Goal: Contribute content

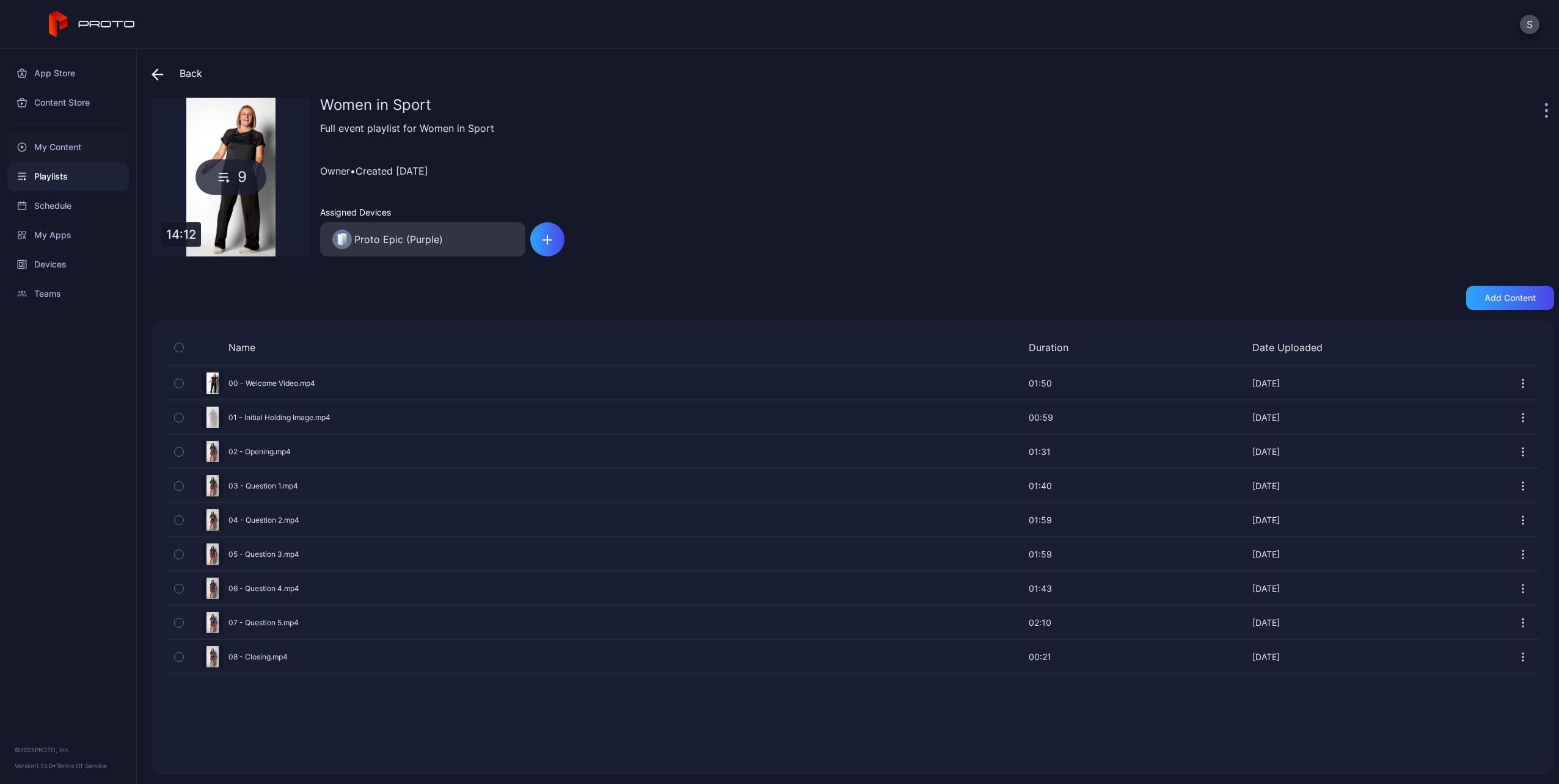
click at [48, 146] on div "My Content" at bounding box center [67, 147] width 122 height 29
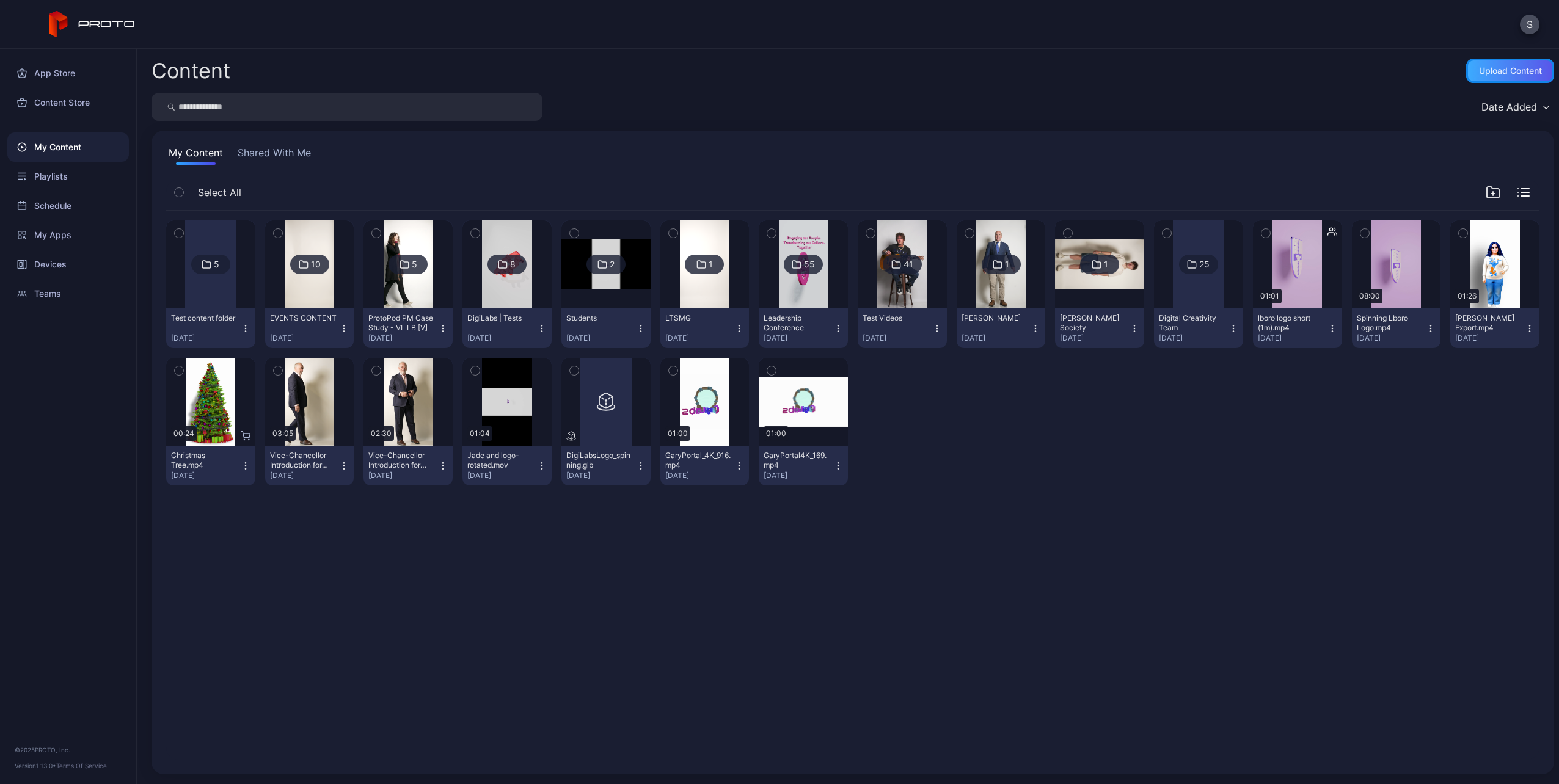
click at [1479, 66] on div "Upload Content" at bounding box center [1510, 71] width 63 height 10
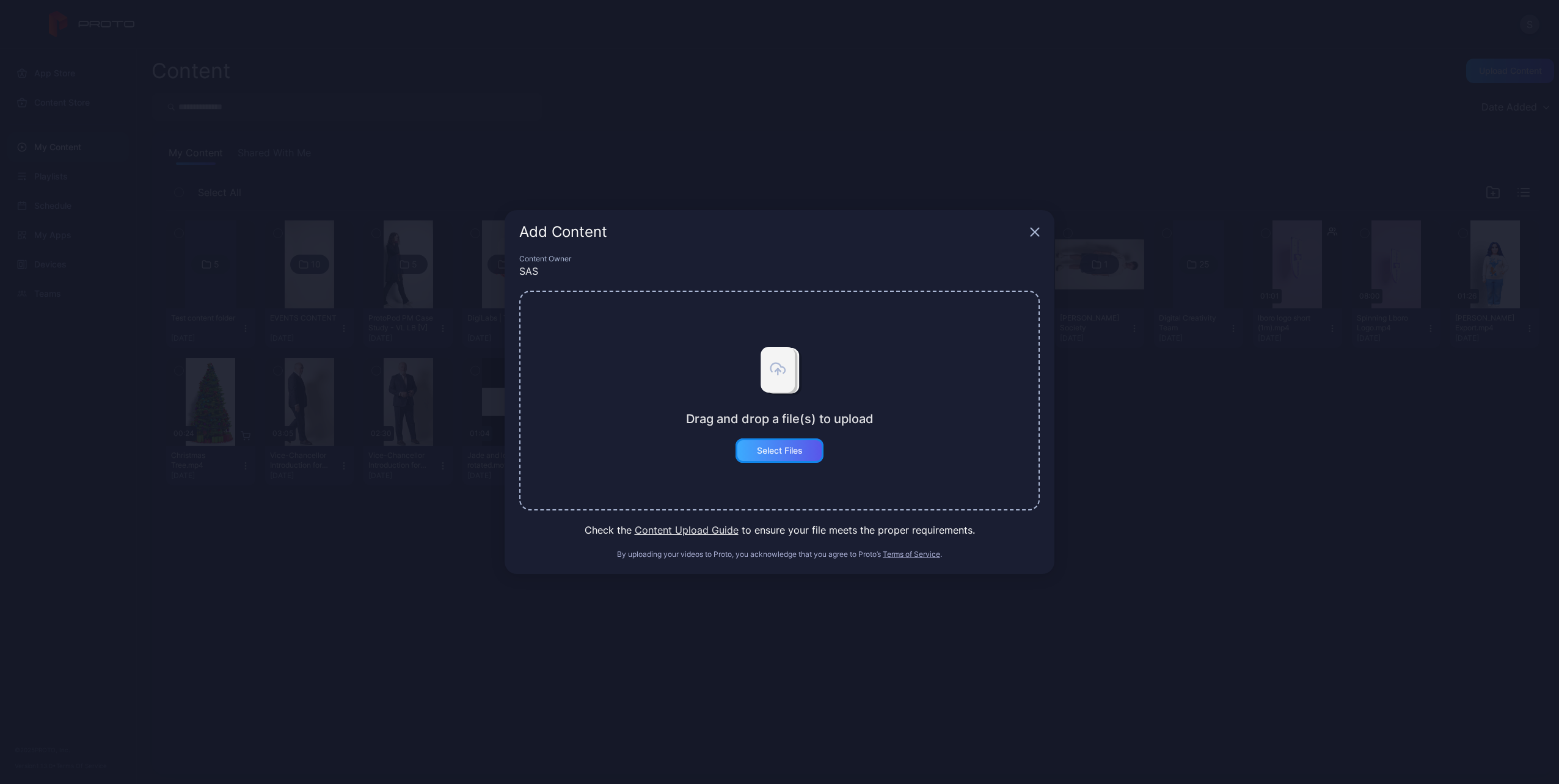
click at [784, 447] on div "Select Files" at bounding box center [780, 451] width 46 height 10
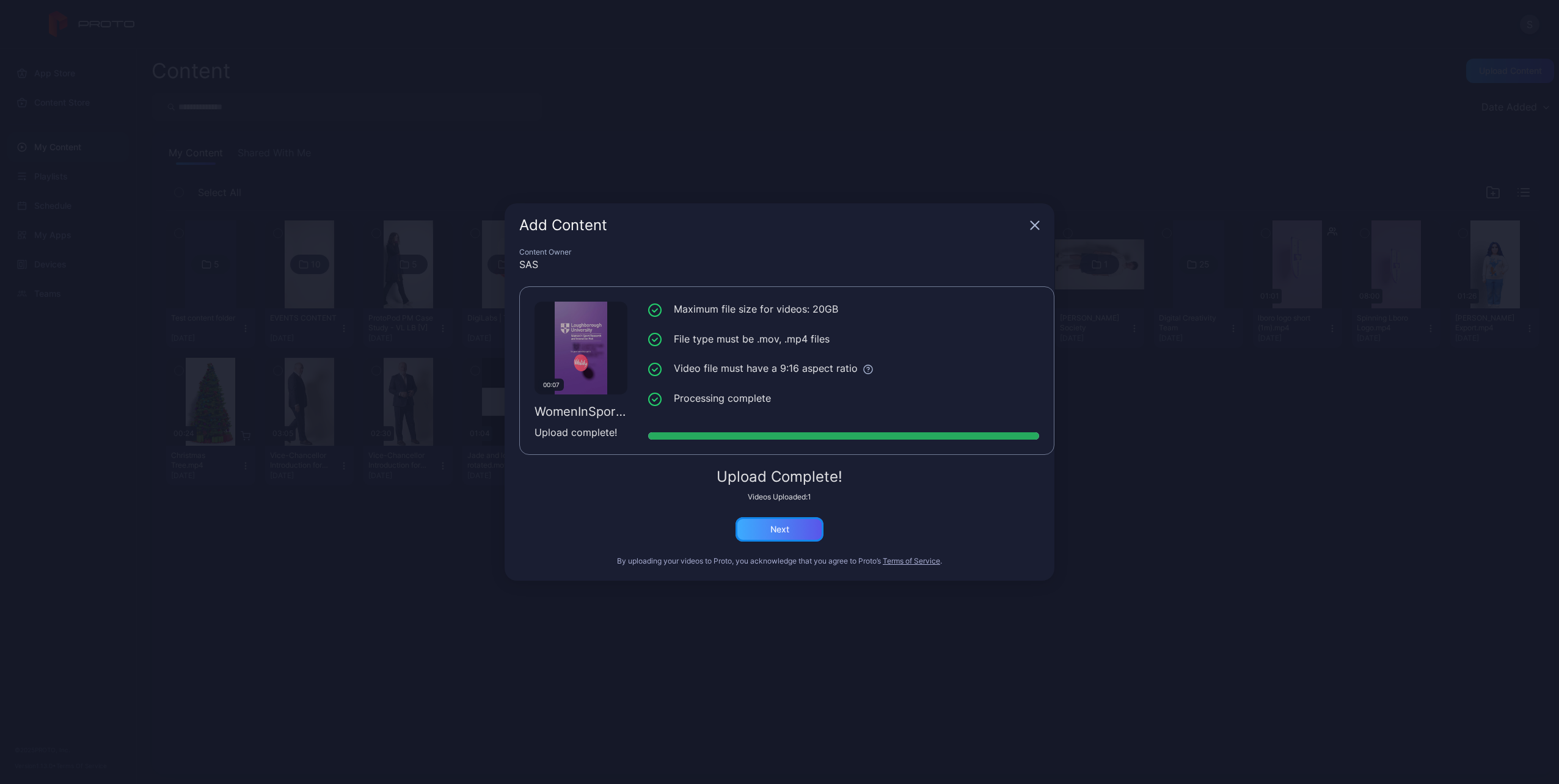
click at [807, 528] on div "Next" at bounding box center [779, 530] width 88 height 25
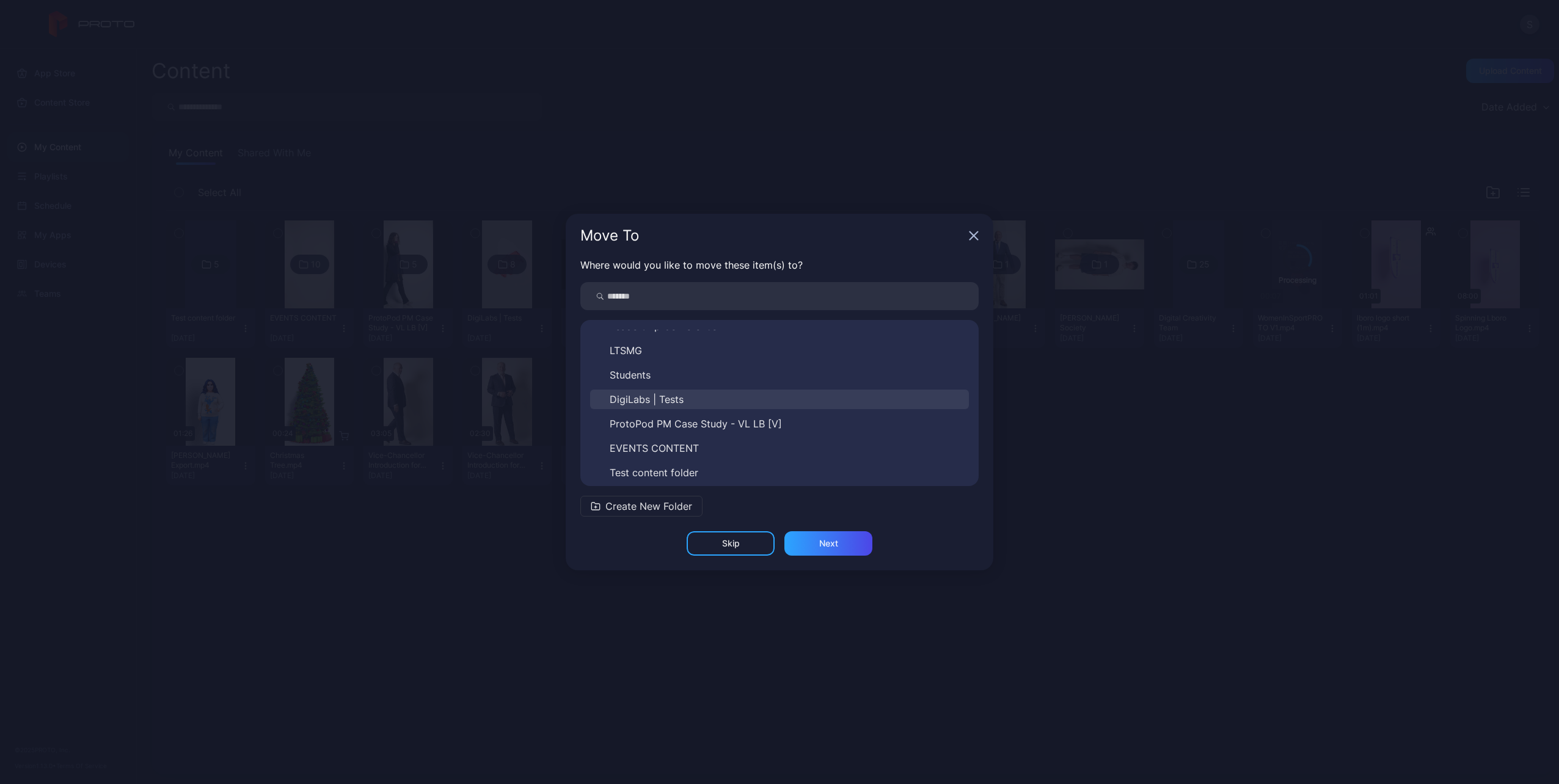
scroll to position [142, 0]
click at [651, 390] on span "DigiLabs | Tests" at bounding box center [646, 393] width 74 height 15
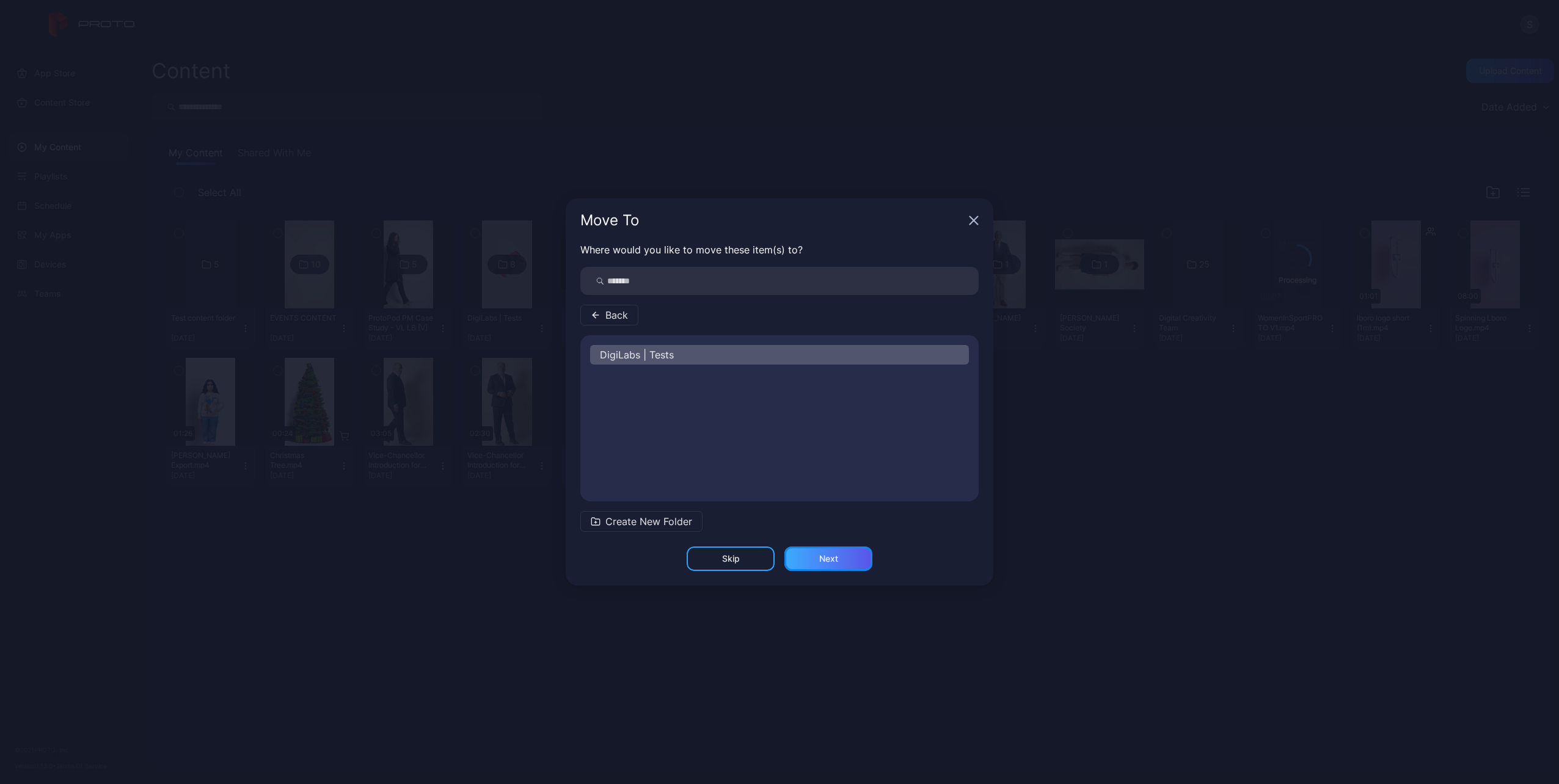
click at [809, 555] on div "Next" at bounding box center [828, 559] width 88 height 25
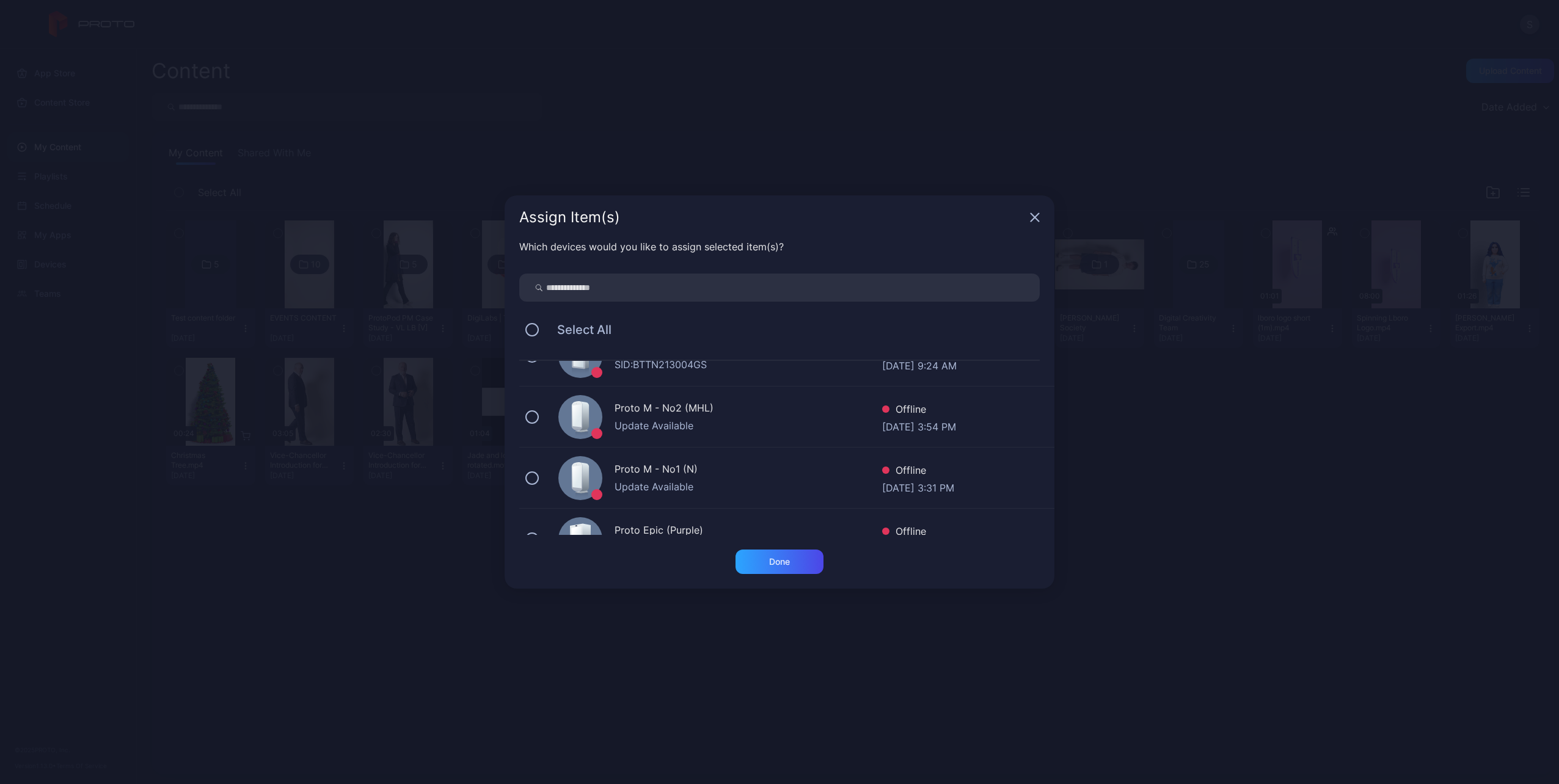
scroll to position [71, 0]
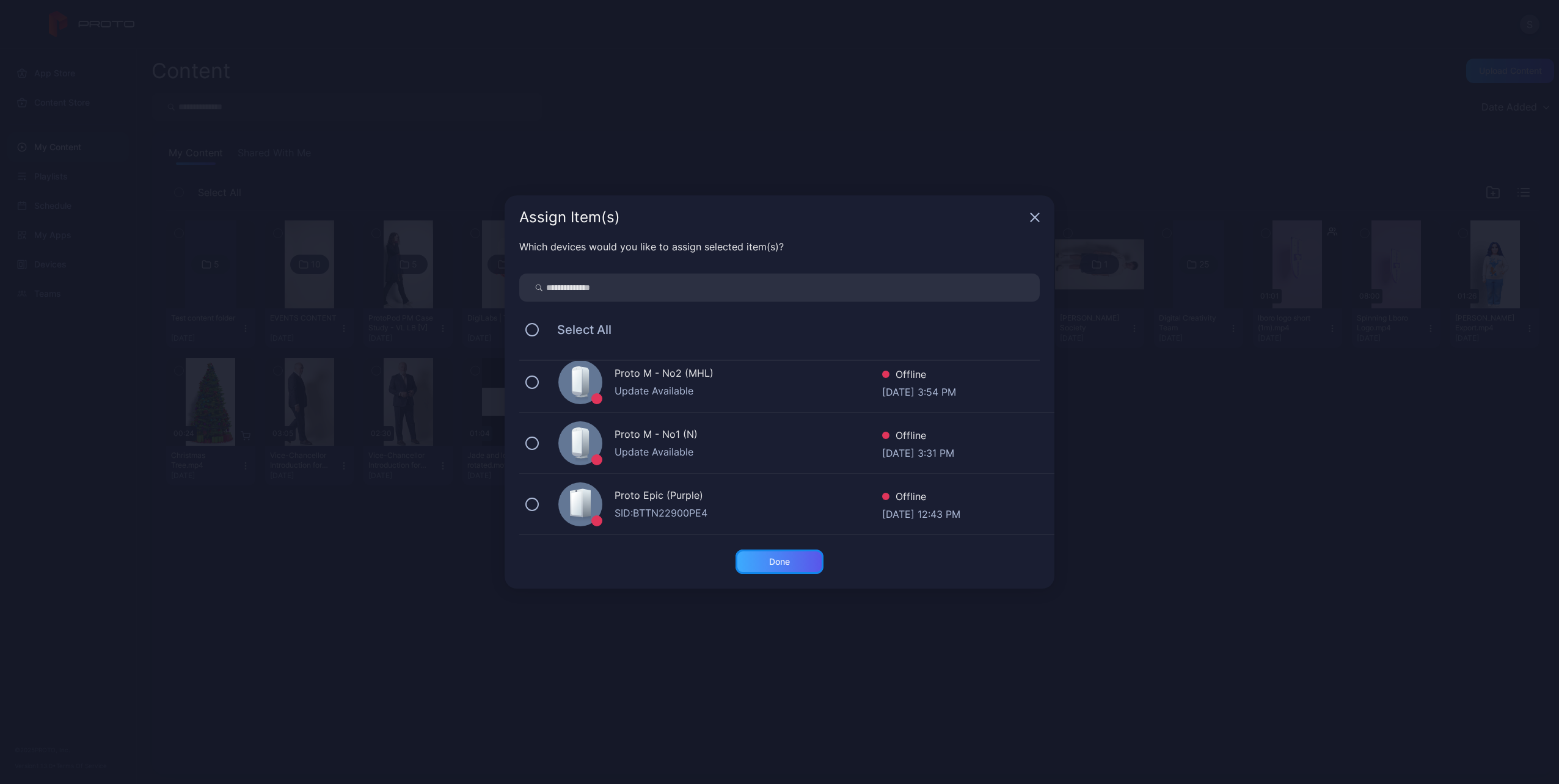
click at [752, 556] on div "Done" at bounding box center [779, 562] width 88 height 25
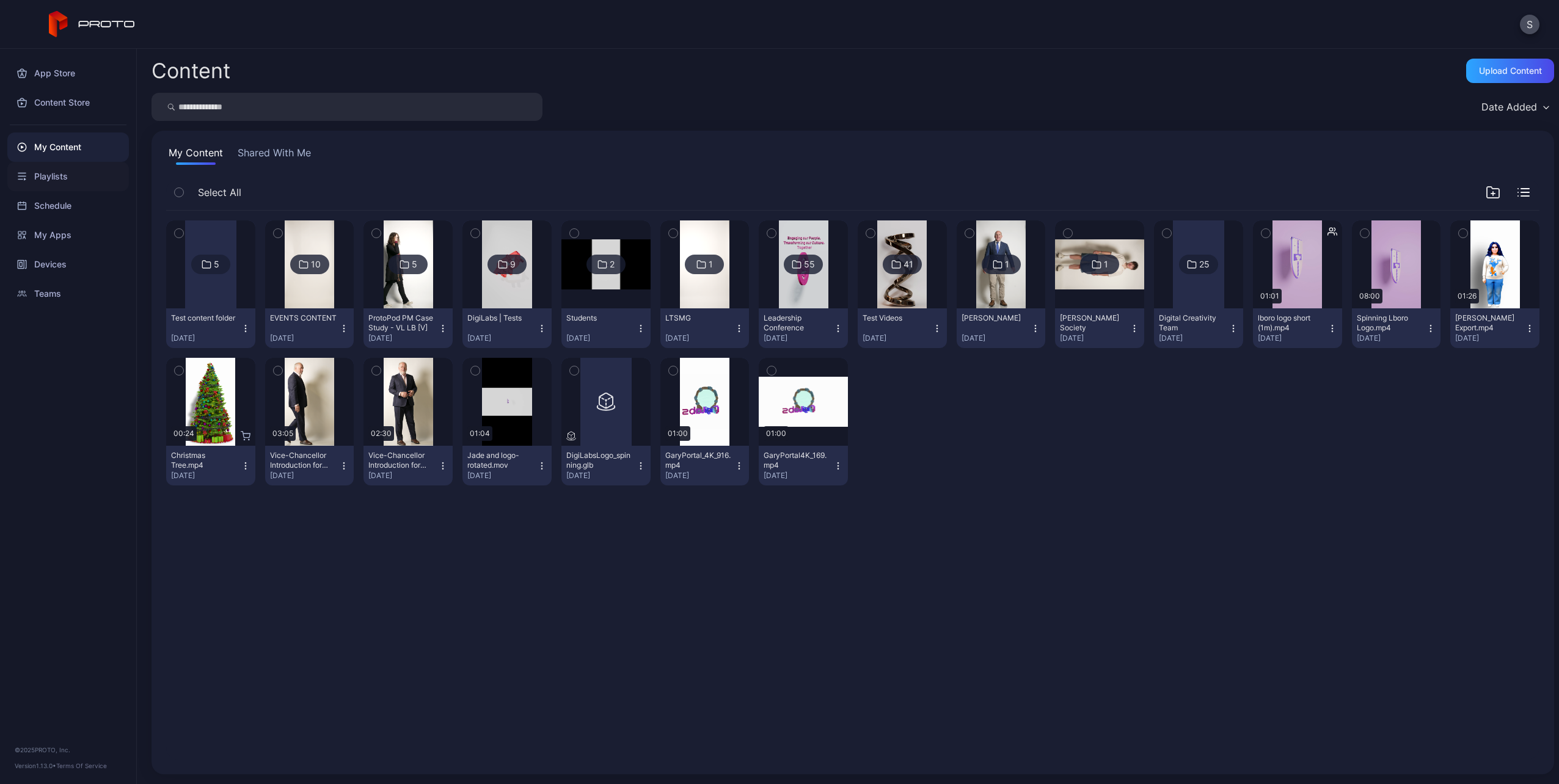
click at [56, 174] on div "Playlists" at bounding box center [67, 177] width 122 height 29
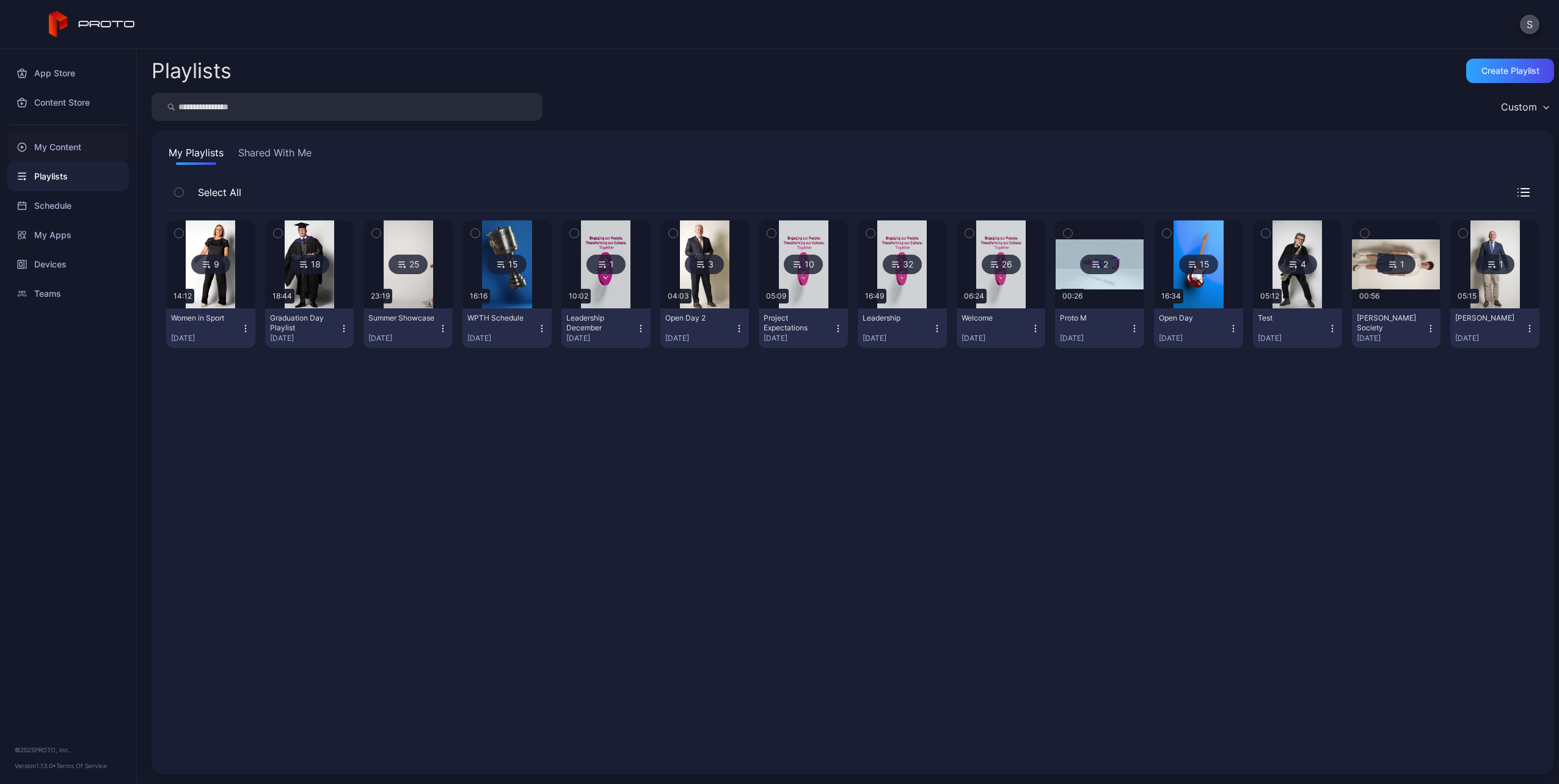
click at [54, 156] on div "My Content" at bounding box center [67, 147] width 122 height 29
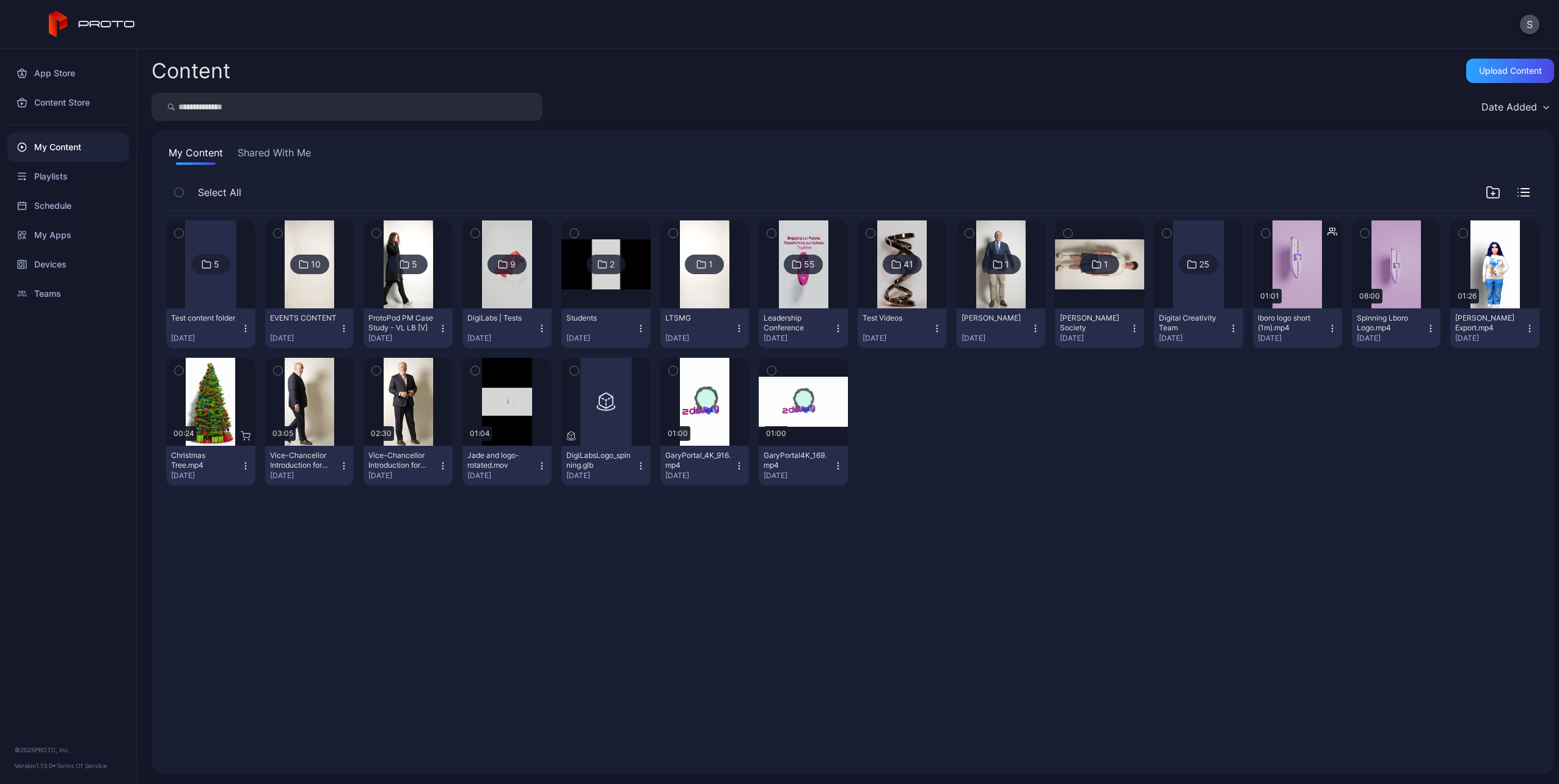
click at [209, 262] on icon at bounding box center [207, 264] width 8 height 7
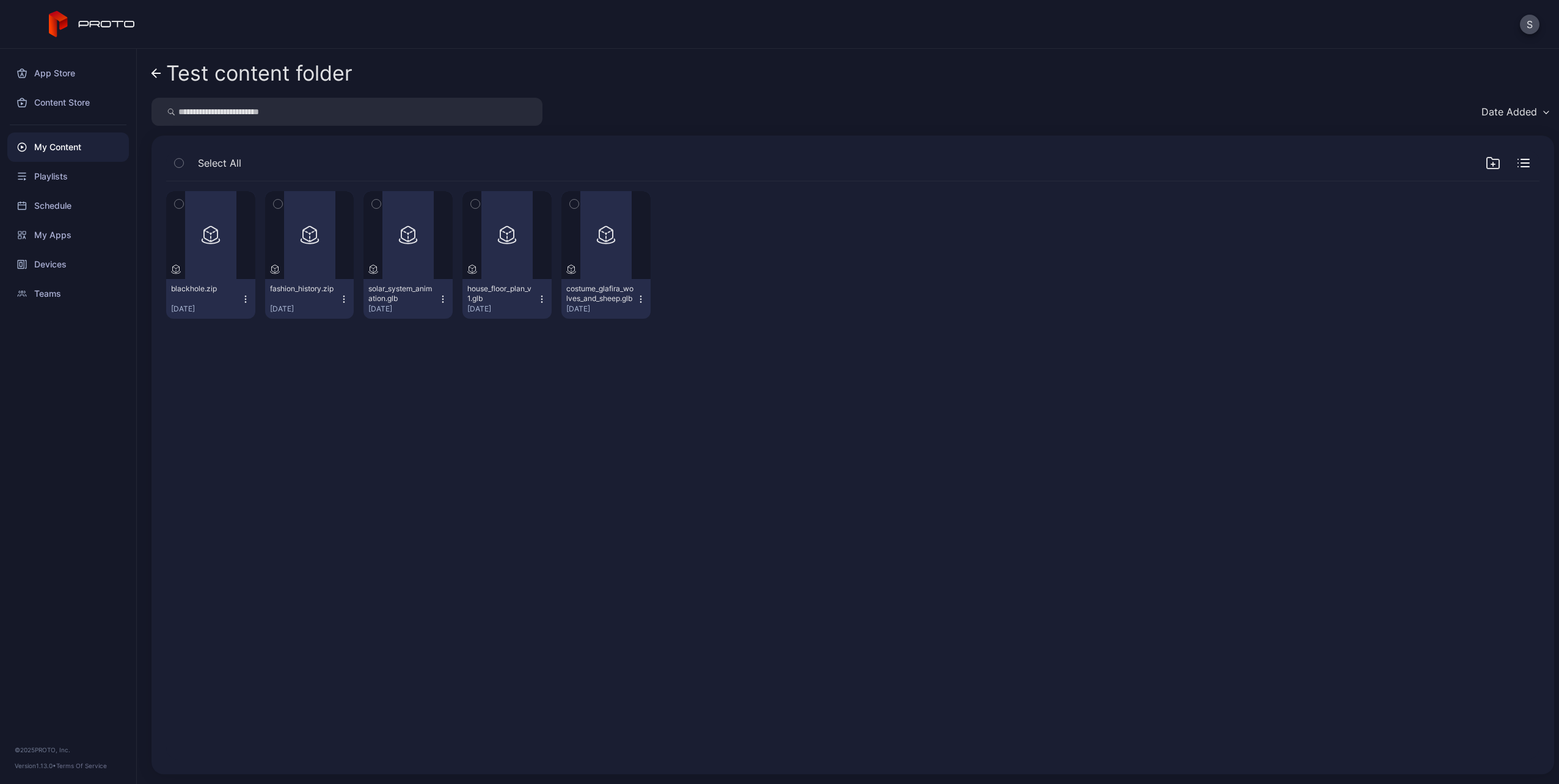
click at [164, 71] on link "Test content folder" at bounding box center [251, 74] width 201 height 29
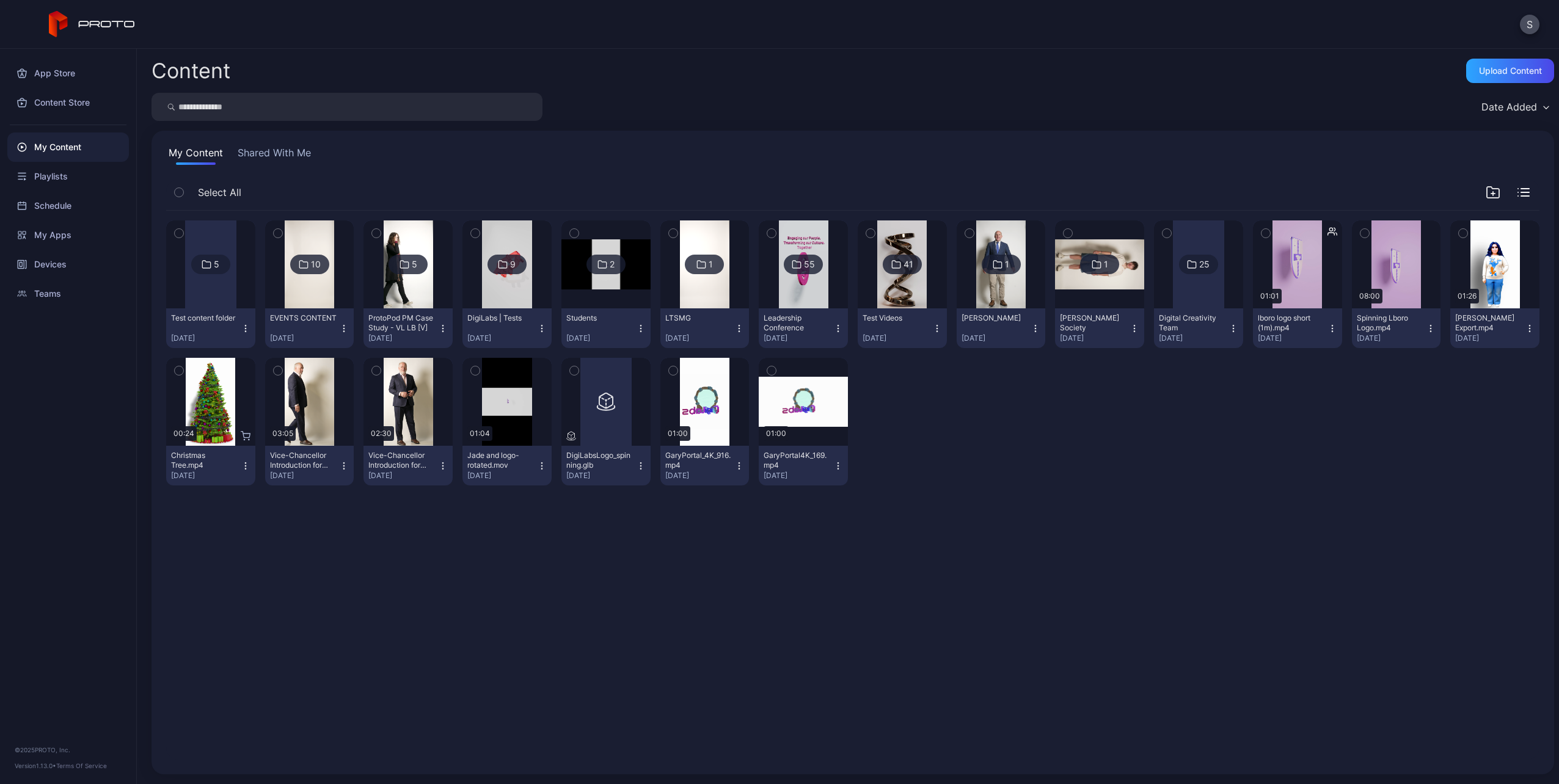
click at [517, 307] on img at bounding box center [507, 264] width 50 height 88
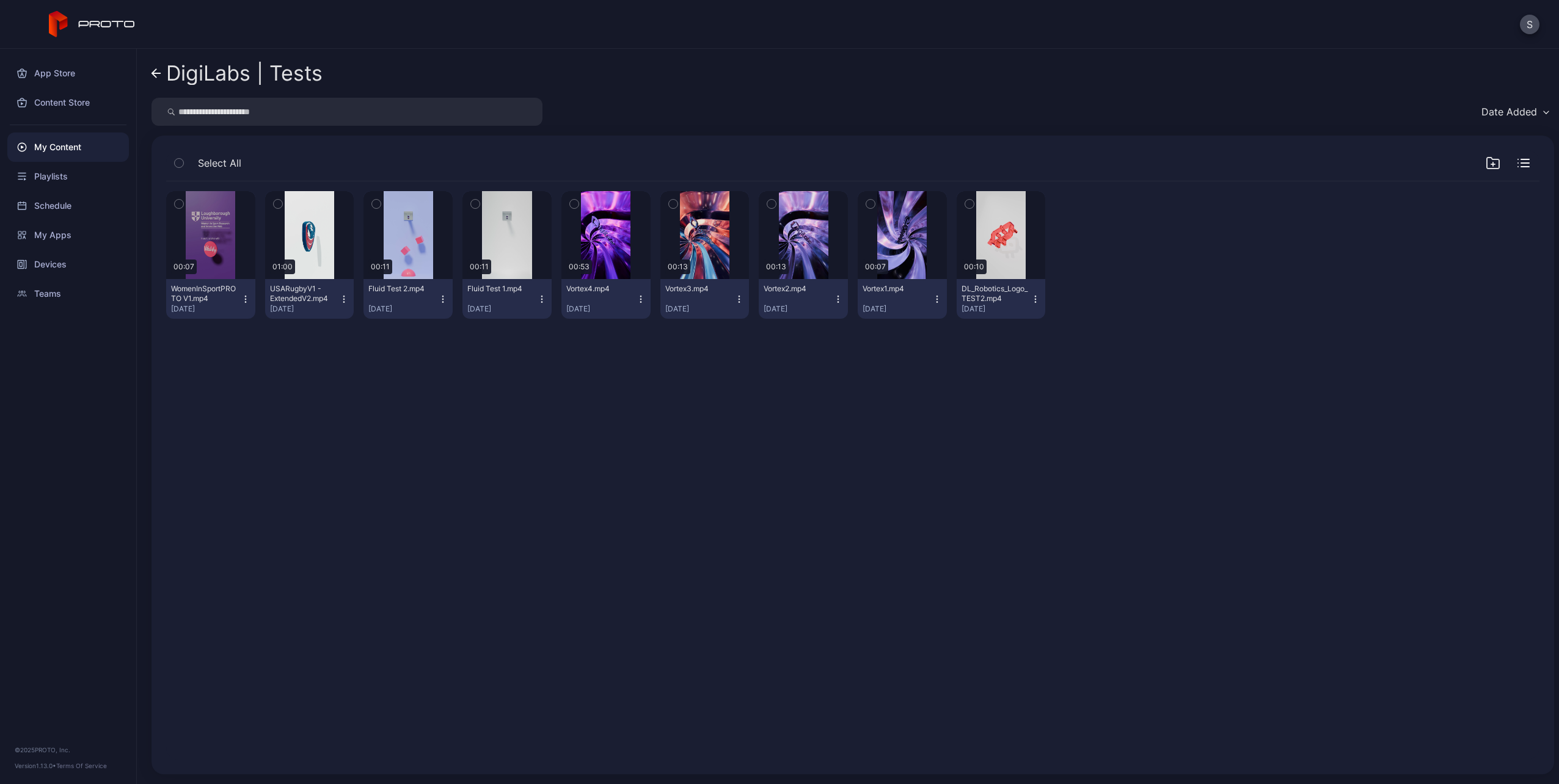
click at [179, 208] on icon "button" at bounding box center [178, 203] width 9 height 13
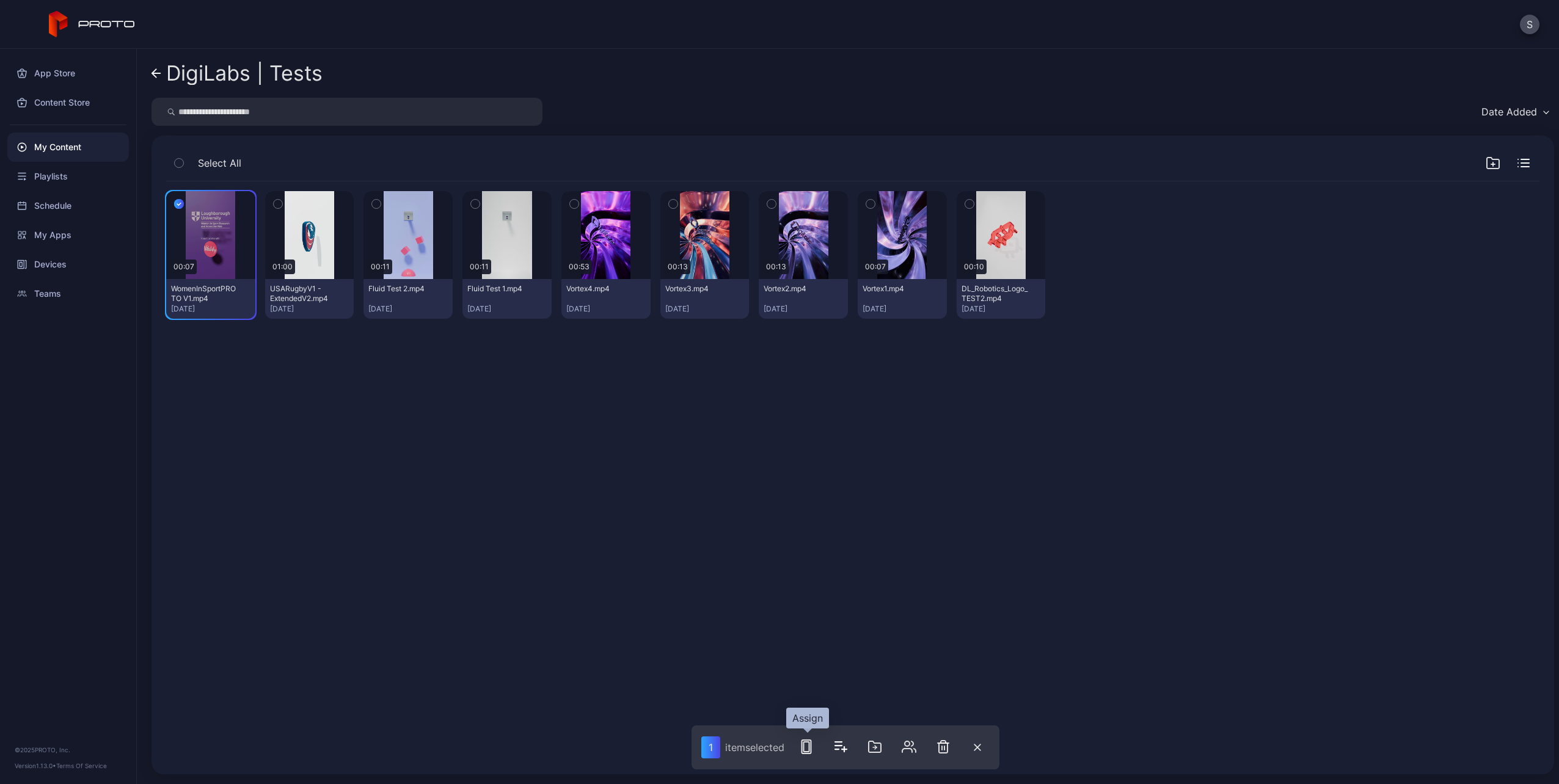
click at [803, 738] on button "button" at bounding box center [807, 748] width 25 height 25
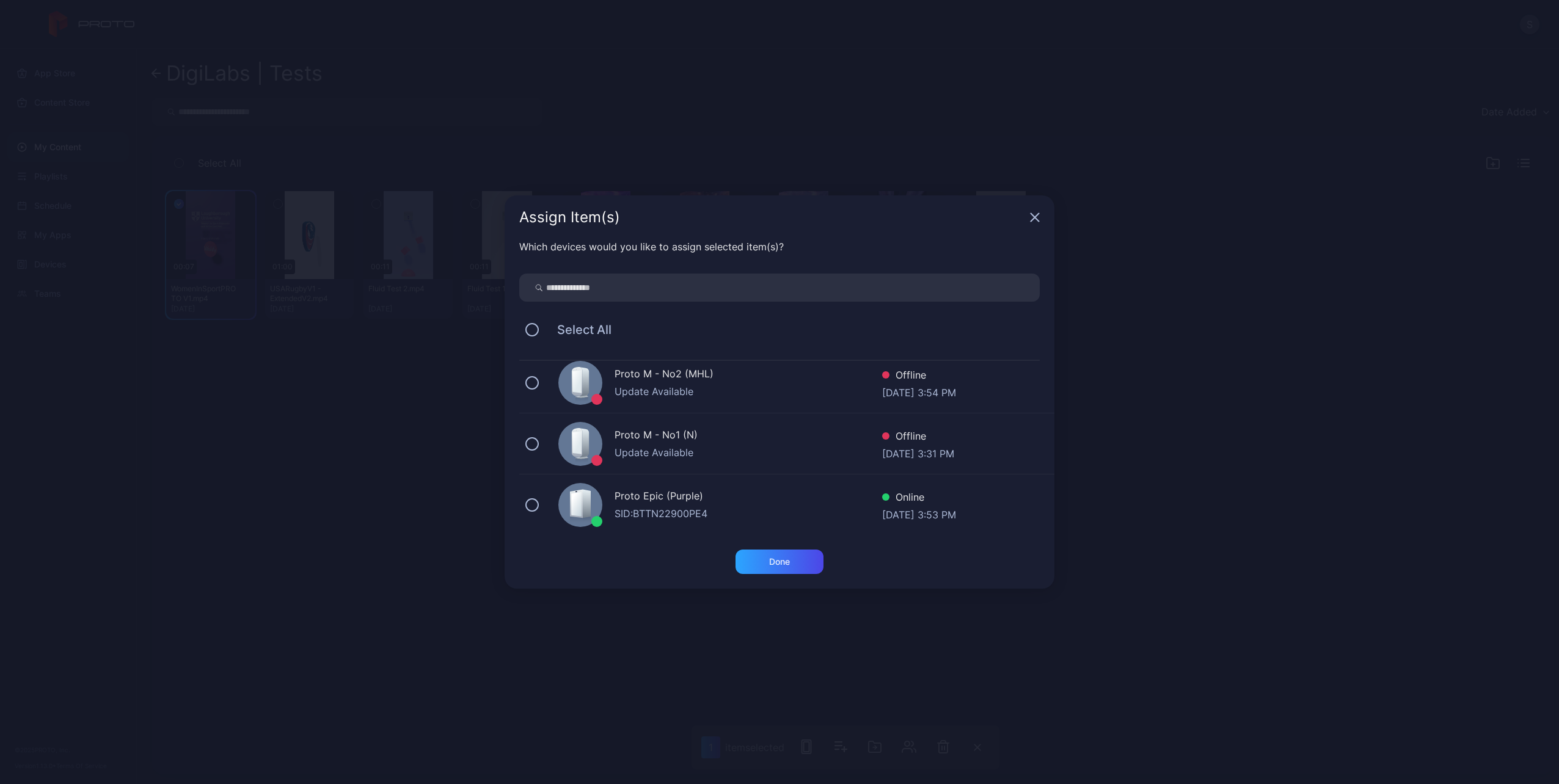
scroll to position [71, 0]
click at [527, 504] on button at bounding box center [531, 504] width 13 height 13
click at [811, 557] on div "Done" at bounding box center [779, 562] width 88 height 25
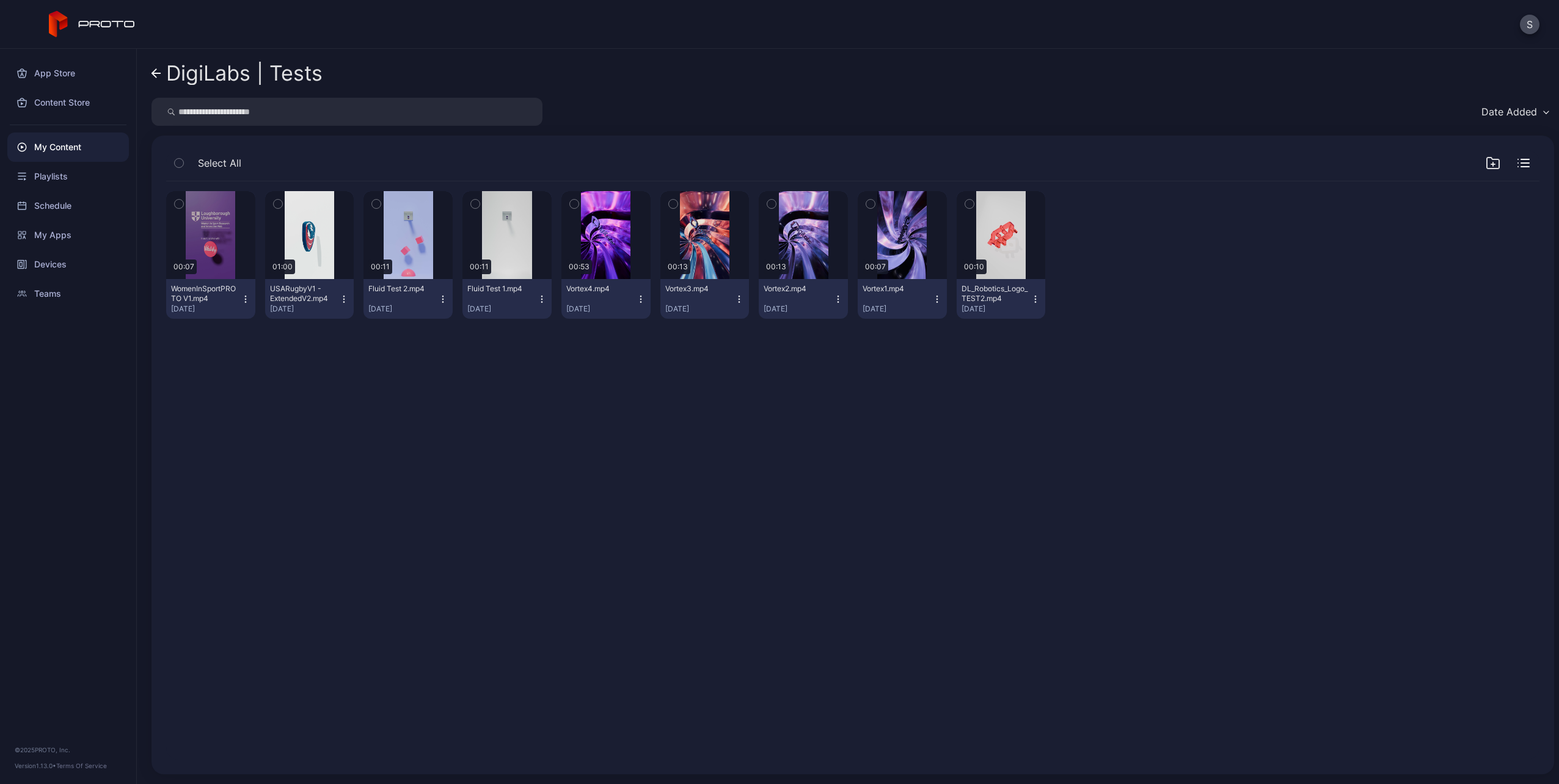
click at [659, 423] on div "Preview 00:07 WomenInSportPROTO V1.mp4 [DATE] Preview 01:00 USARugbyV1 - Extend…" at bounding box center [853, 470] width 1393 height 598
click at [1423, 647] on div "Preview 00:07 WomenInSportPROTO V1.mp4 [DATE] Preview 01:00 USARugbyV1 - Extend…" at bounding box center [853, 470] width 1393 height 598
